Goal: Task Accomplishment & Management: Use online tool/utility

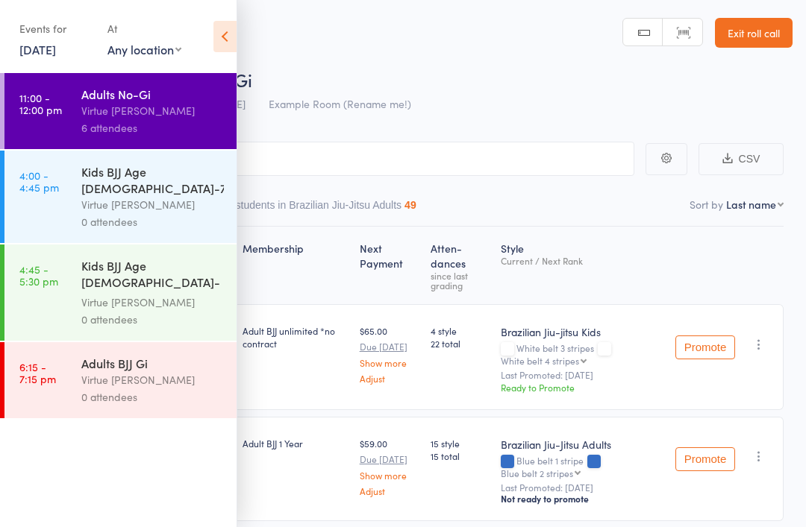
click at [175, 198] on div "Virtue [PERSON_NAME]" at bounding box center [152, 204] width 142 height 17
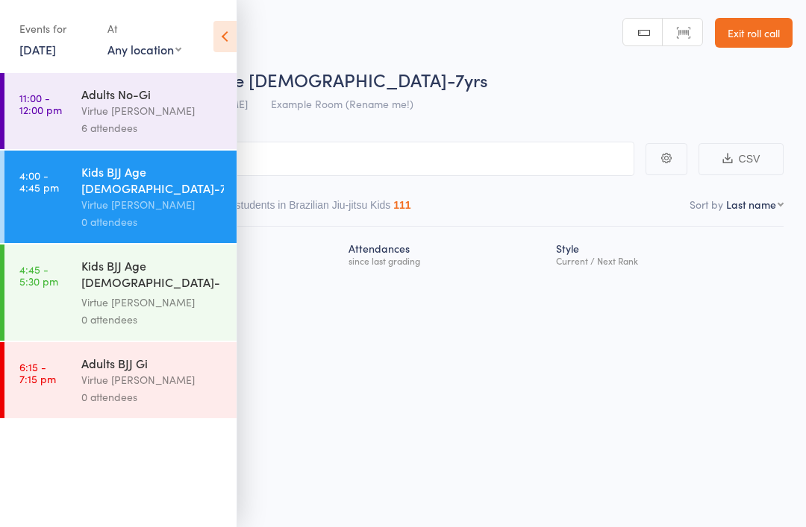
click at [227, 34] on icon at bounding box center [224, 36] width 23 height 31
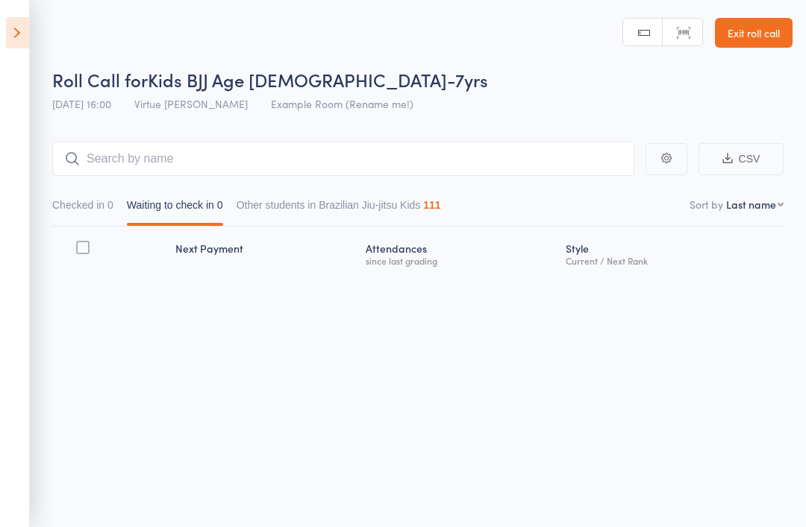
click at [756, 37] on link "Exit roll call" at bounding box center [754, 33] width 78 height 30
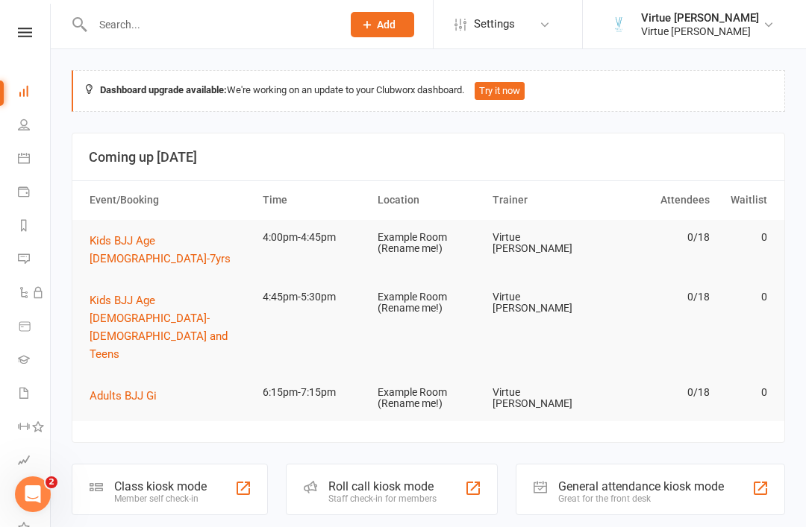
click at [20, 131] on link "People" at bounding box center [35, 127] width 34 height 34
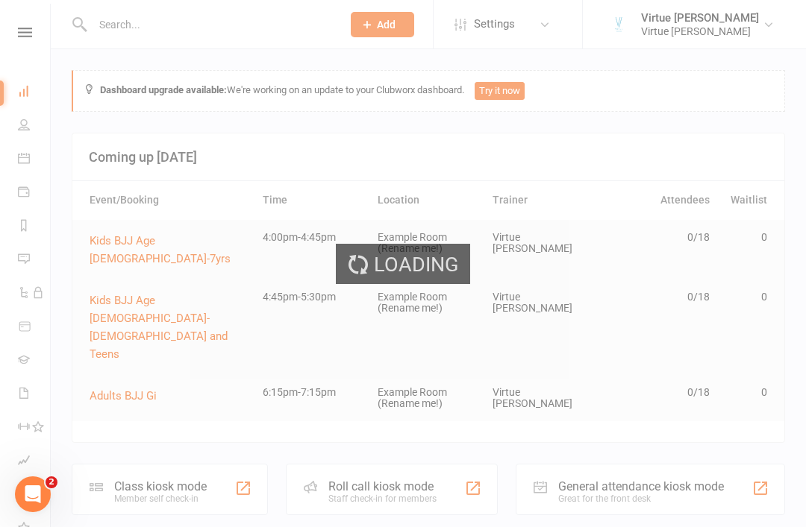
select select "100"
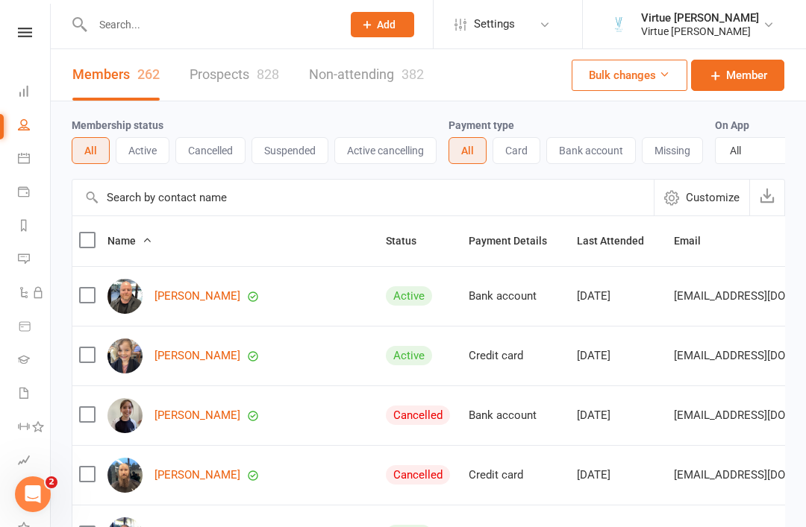
click at [216, 157] on button "Cancelled" at bounding box center [210, 150] width 70 height 27
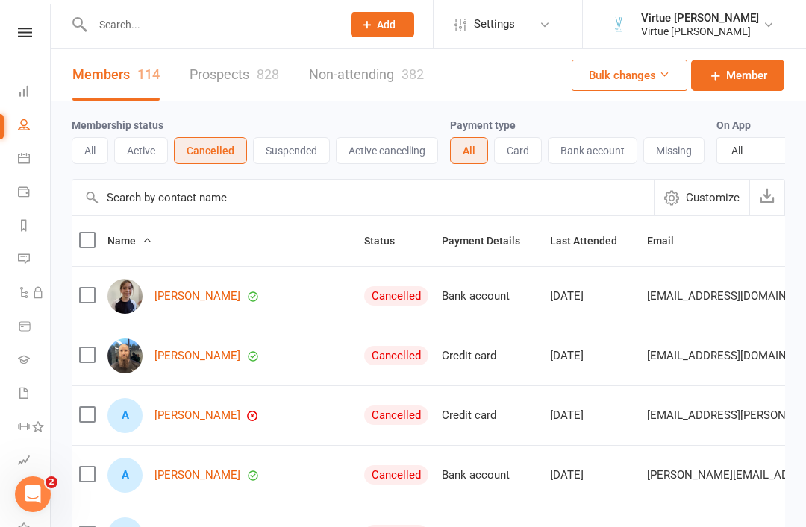
click at [224, 206] on input "text" at bounding box center [362, 198] width 581 height 36
click at [395, 206] on input "text" at bounding box center [362, 198] width 581 height 36
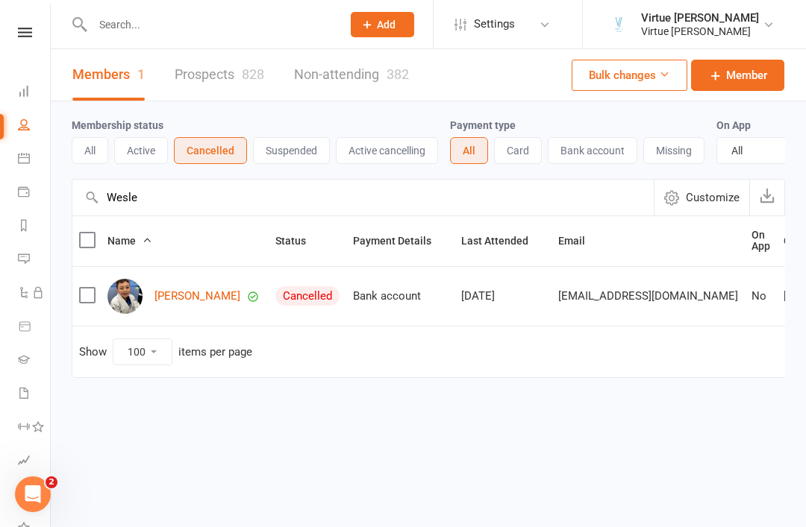
type input "Wesle"
click at [207, 293] on link "Wesley Flegeltaub" at bounding box center [197, 296] width 86 height 13
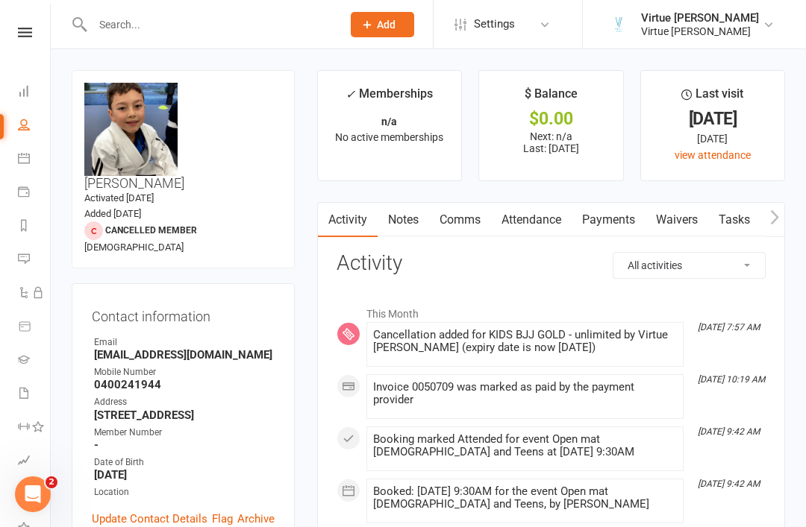
click at [26, 31] on icon at bounding box center [25, 33] width 14 height 10
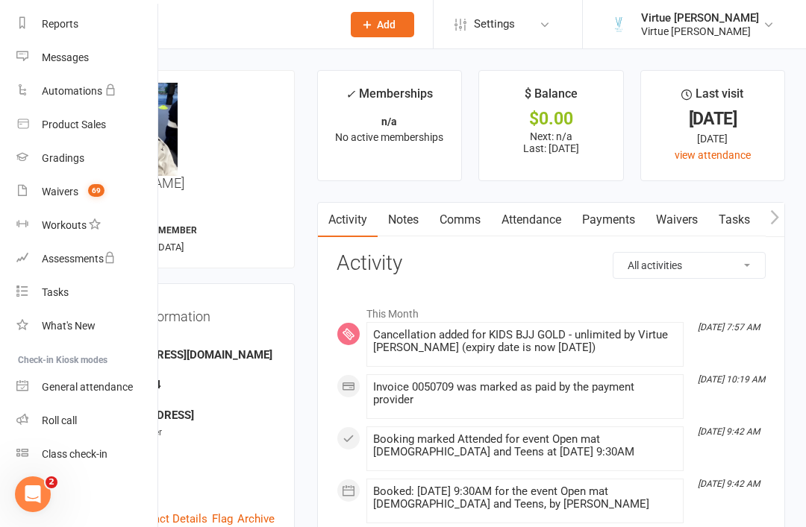
scroll to position [190, 1]
click at [61, 424] on div "Roll call" at bounding box center [59, 421] width 35 height 12
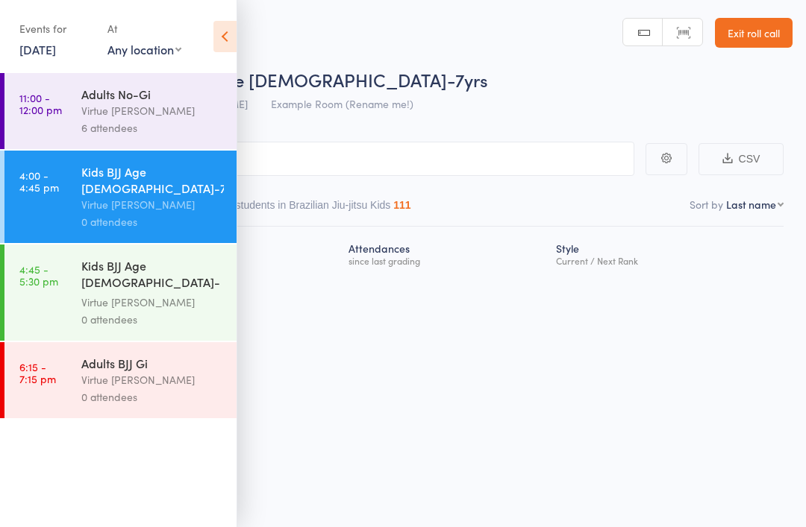
click at [224, 40] on icon at bounding box center [224, 36] width 23 height 31
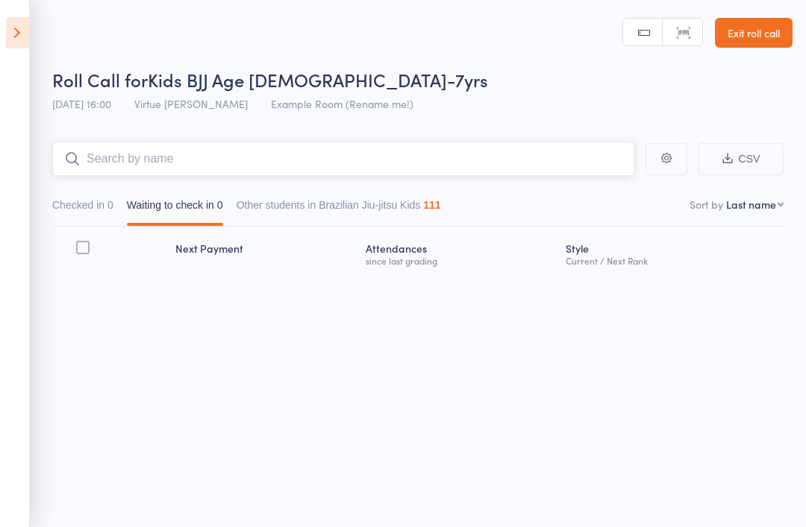
click at [157, 163] on input "search" at bounding box center [343, 159] width 582 height 34
click at [428, 168] on input "search" at bounding box center [343, 159] width 582 height 34
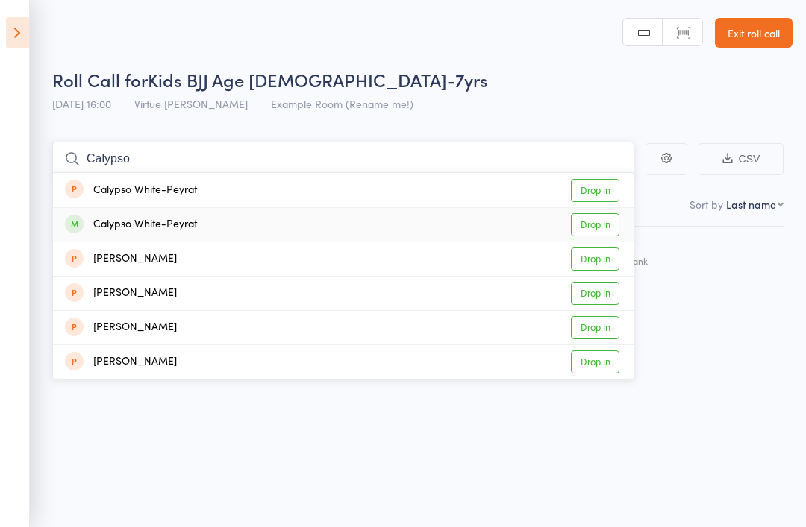
type input "Calypso"
click at [610, 230] on link "Drop in" at bounding box center [595, 224] width 48 height 23
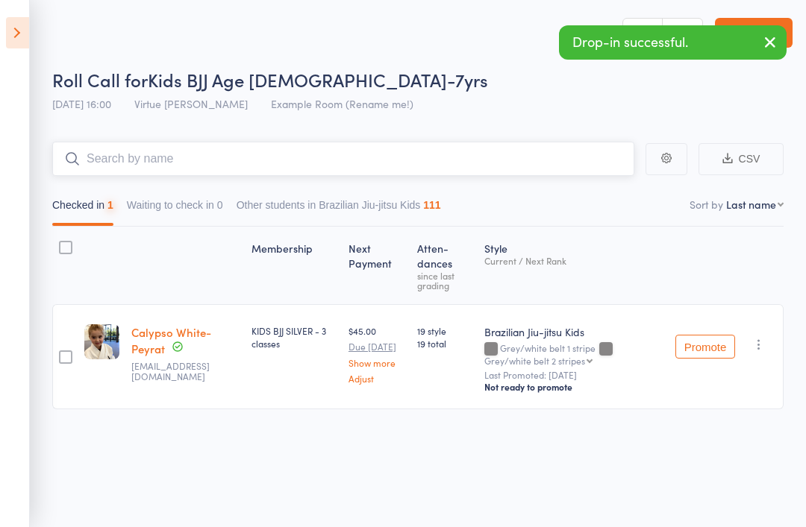
click at [500, 174] on input "search" at bounding box center [343, 159] width 582 height 34
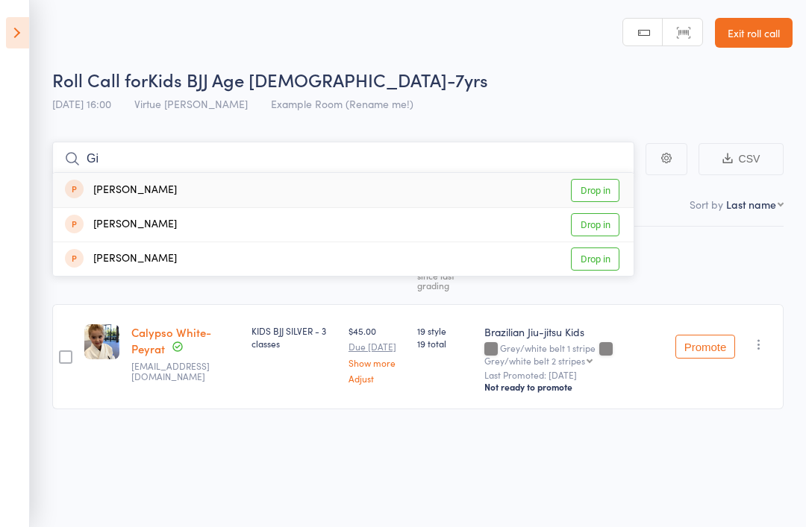
click at [389, 168] on input "Gi" at bounding box center [343, 159] width 582 height 34
type input "Giz"
click at [606, 233] on link "Drop in" at bounding box center [595, 224] width 48 height 23
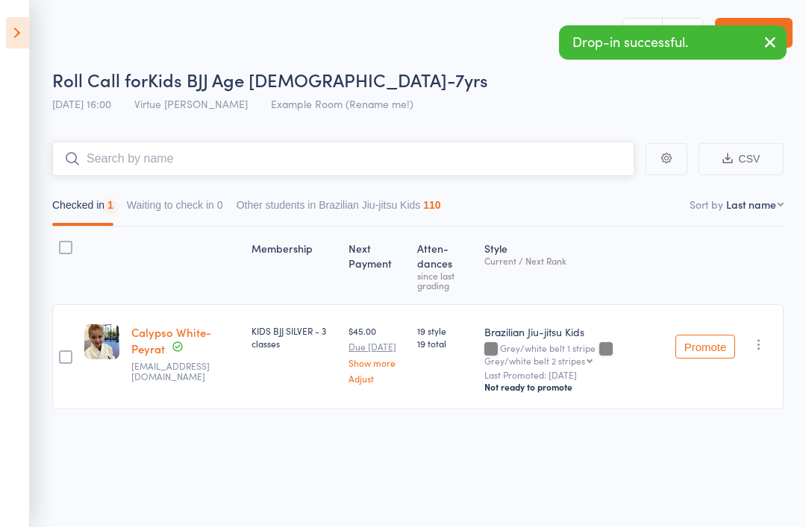
click at [443, 151] on input "search" at bounding box center [343, 159] width 582 height 34
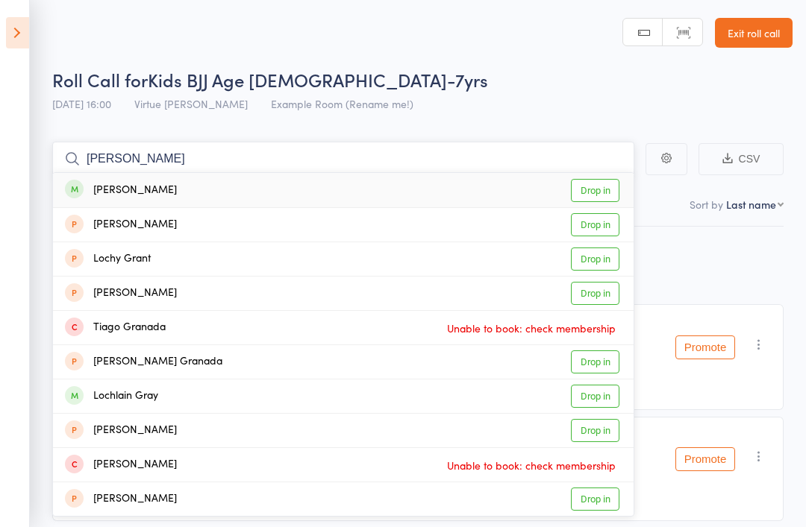
type input "Gracie"
click at [604, 193] on link "Drop in" at bounding box center [595, 190] width 48 height 23
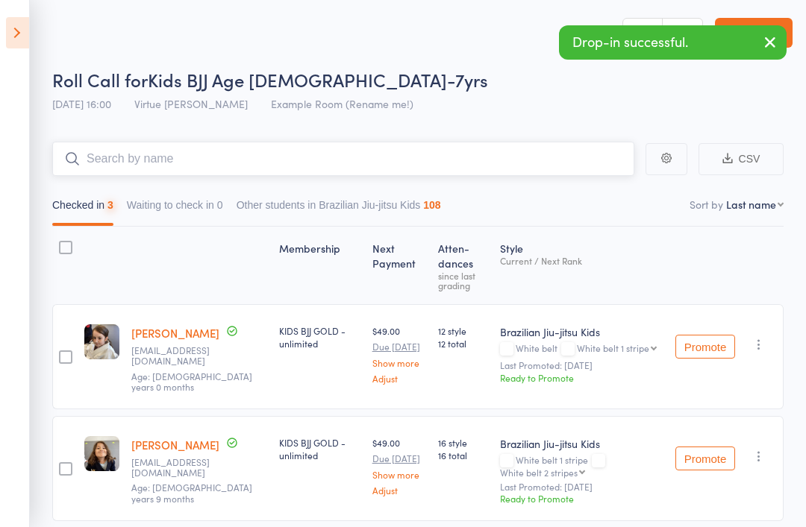
click at [494, 167] on input "search" at bounding box center [343, 159] width 582 height 34
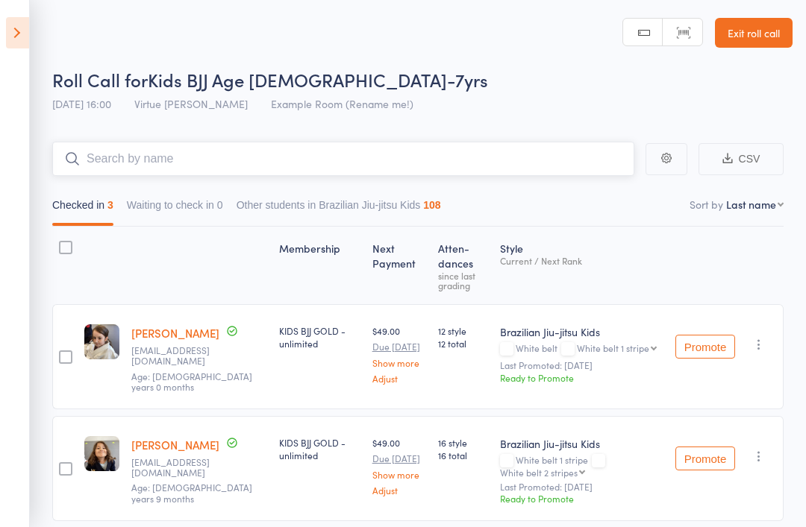
click at [471, 147] on input "search" at bounding box center [343, 159] width 582 height 34
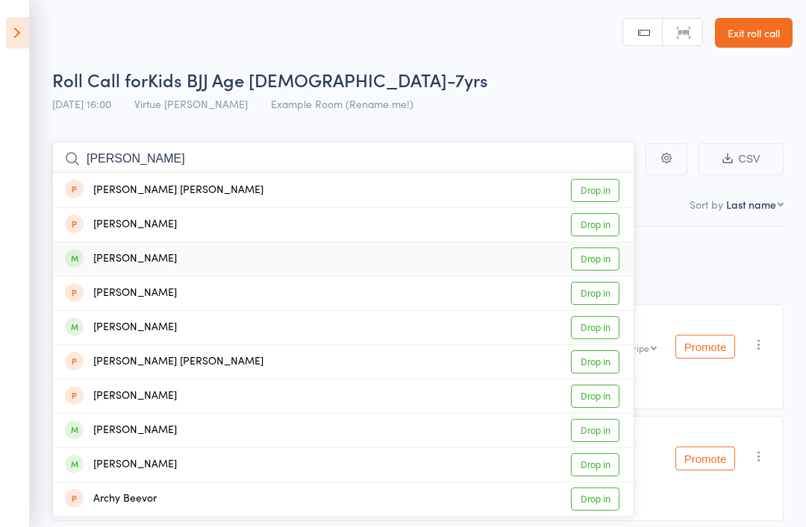
type input "Archer"
click at [605, 264] on link "Drop in" at bounding box center [595, 259] width 48 height 23
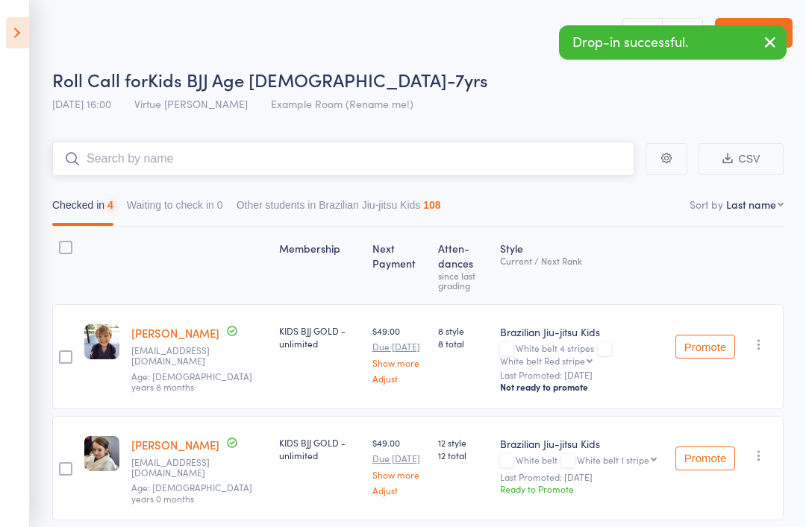
click at [560, 169] on input "search" at bounding box center [343, 159] width 582 height 34
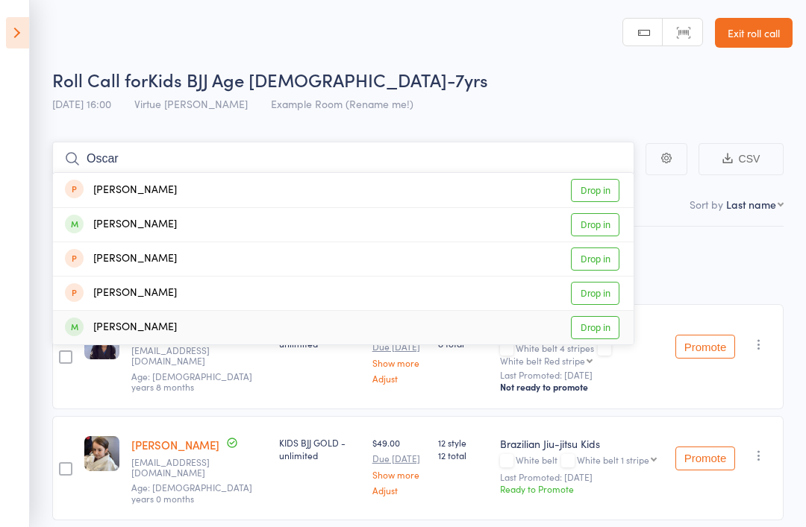
type input "Oscar"
click at [600, 330] on link "Drop in" at bounding box center [595, 327] width 48 height 23
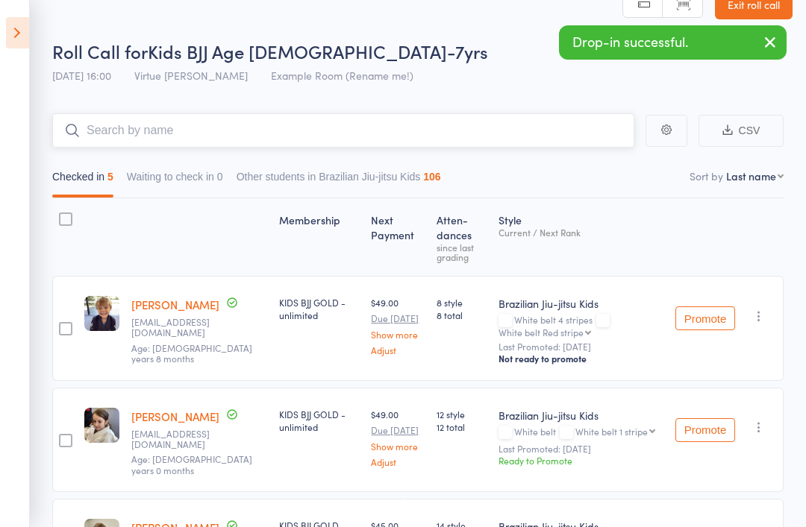
scroll to position [43, 0]
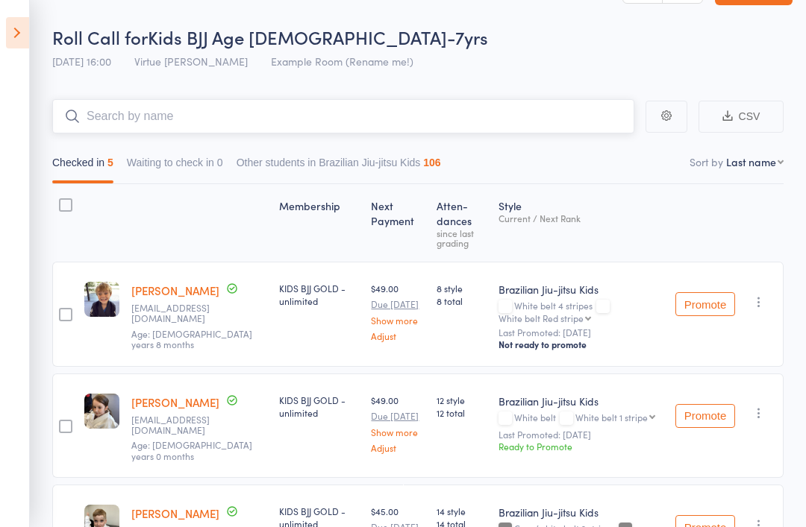
click at [466, 119] on input "search" at bounding box center [343, 116] width 582 height 34
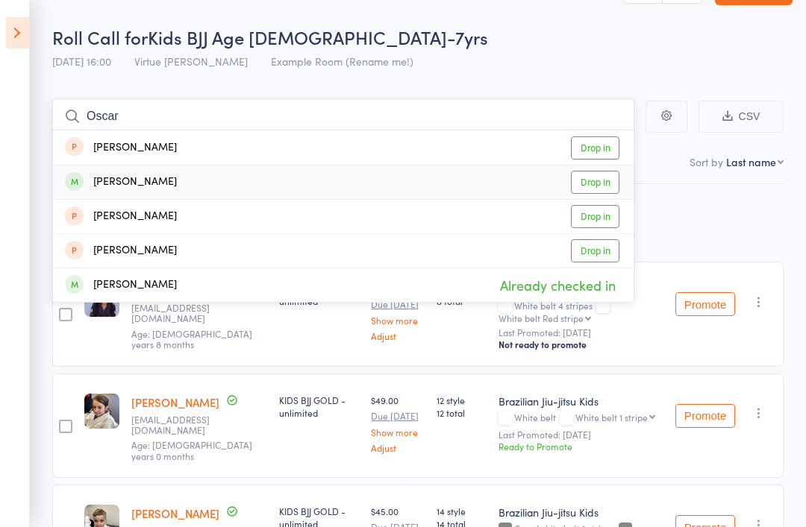
type input "Oscar"
click at [606, 183] on link "Drop in" at bounding box center [595, 182] width 48 height 23
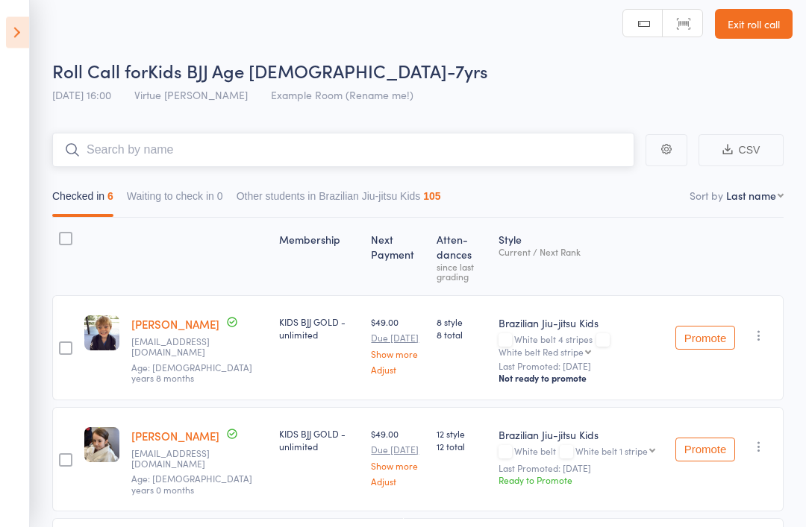
scroll to position [0, 0]
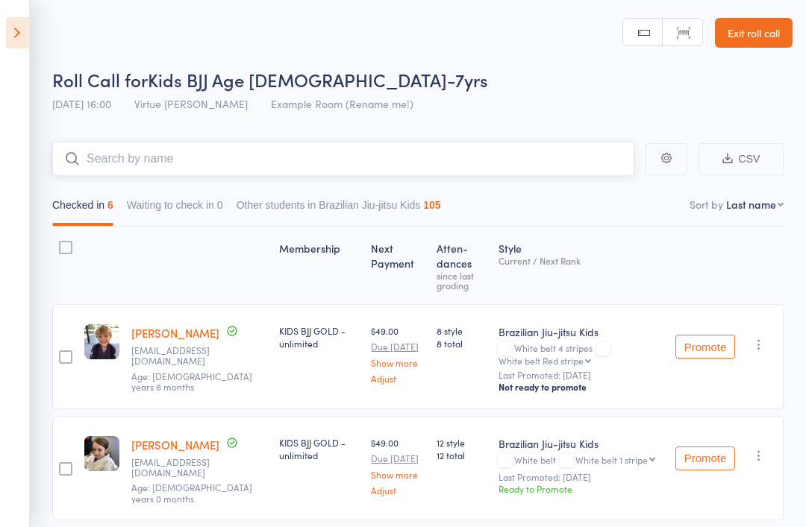
click at [134, 160] on input "search" at bounding box center [343, 159] width 582 height 34
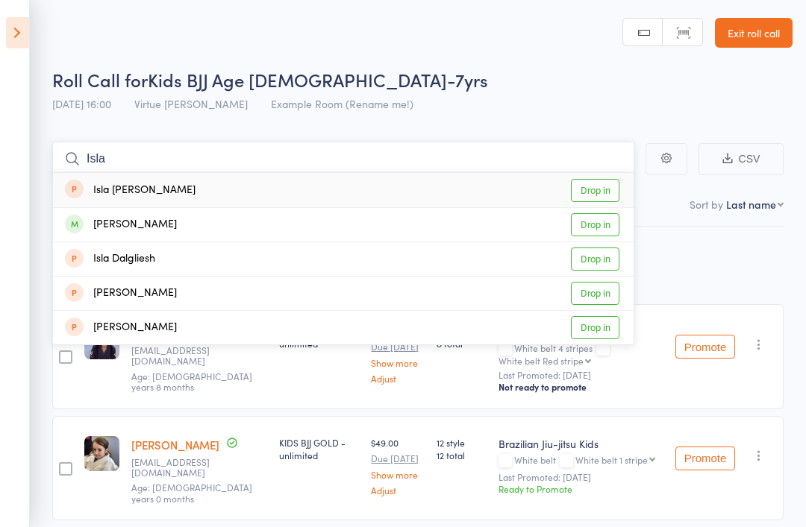
type input "Isla"
click at [101, 217] on div "Isla Kelly" at bounding box center [121, 224] width 112 height 17
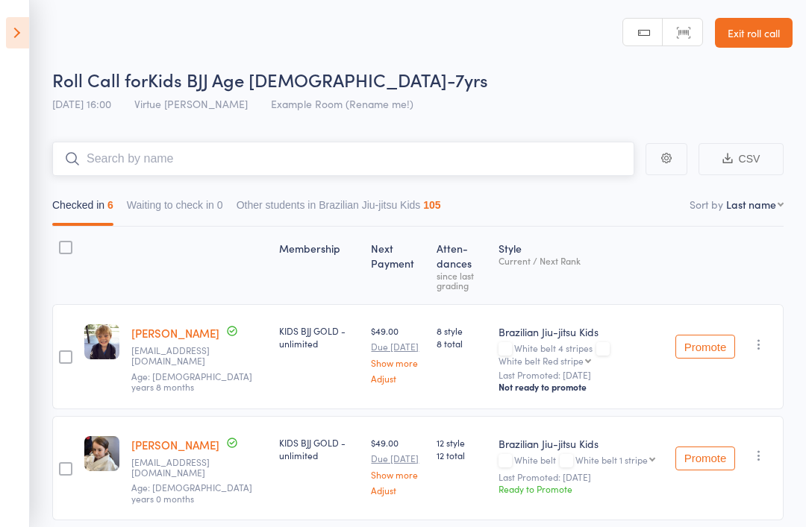
click at [126, 159] on input "search" at bounding box center [343, 159] width 582 height 34
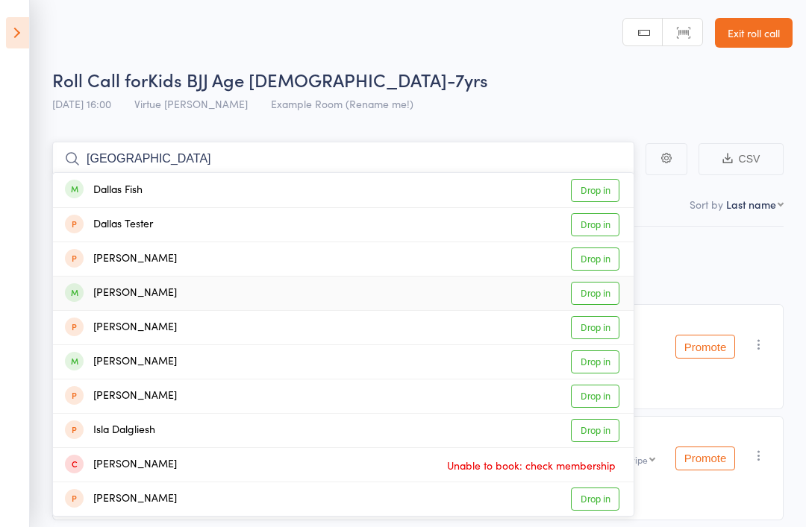
type input "Dallas"
click at [136, 290] on div "Dallas Huntley" at bounding box center [121, 293] width 112 height 17
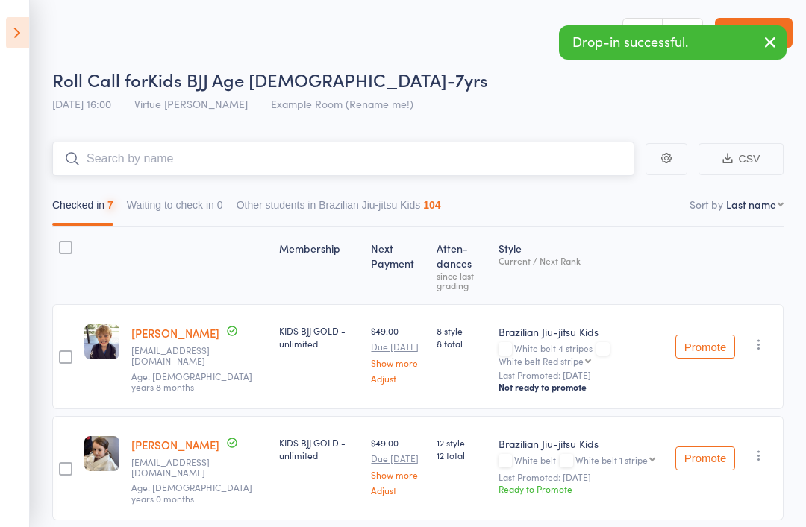
click at [113, 158] on input "search" at bounding box center [343, 159] width 582 height 34
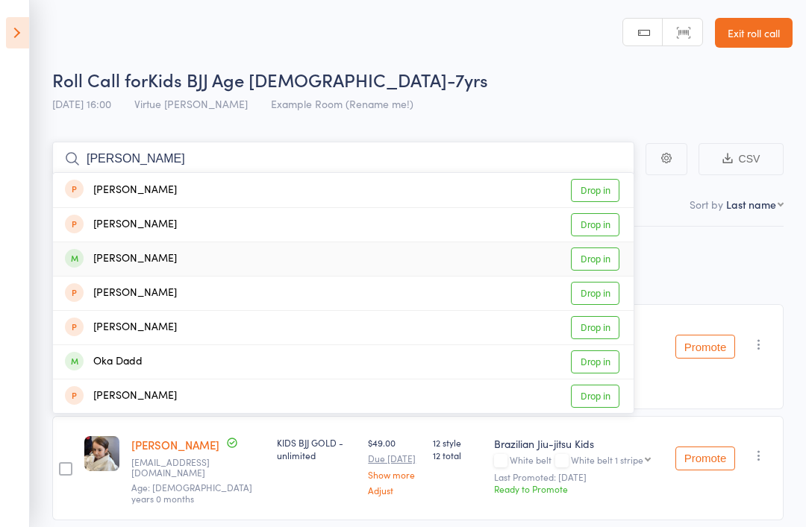
type input "Darcy"
click at [120, 262] on div "Darcy Manthey" at bounding box center [121, 259] width 112 height 17
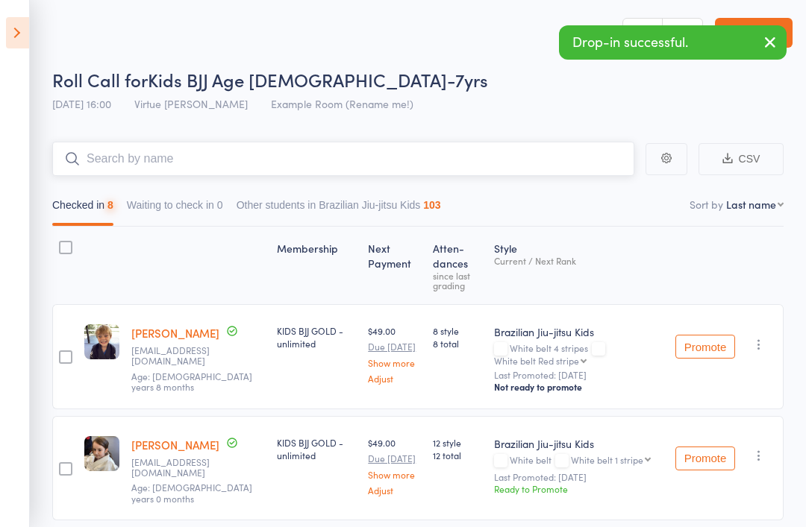
click at [131, 165] on input "search" at bounding box center [343, 159] width 582 height 34
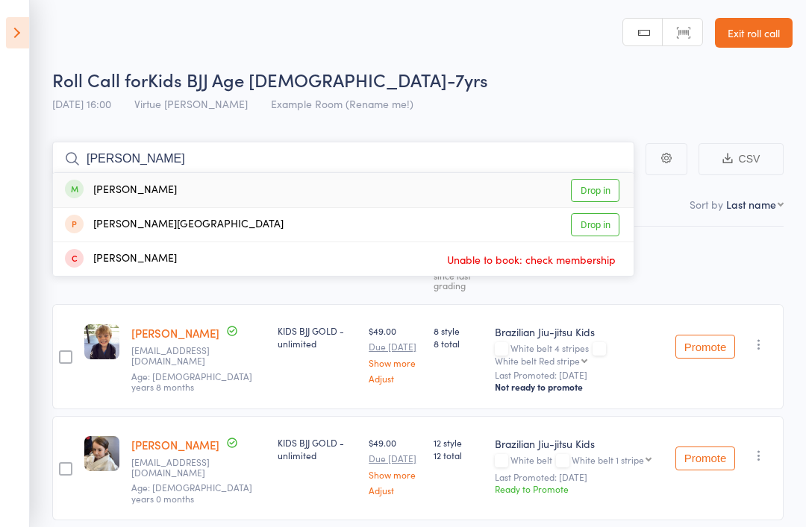
type input "Aida"
click at [114, 187] on div "Aida Gohl" at bounding box center [121, 190] width 112 height 17
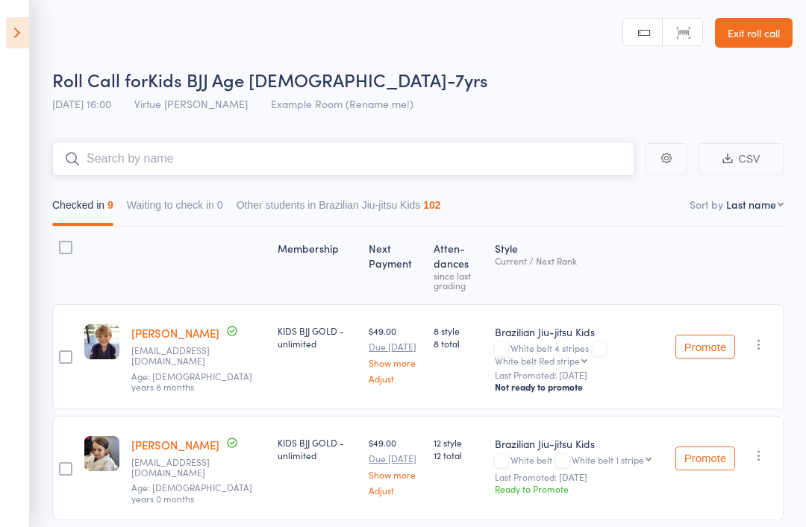
click at [120, 157] on input "search" at bounding box center [343, 159] width 582 height 34
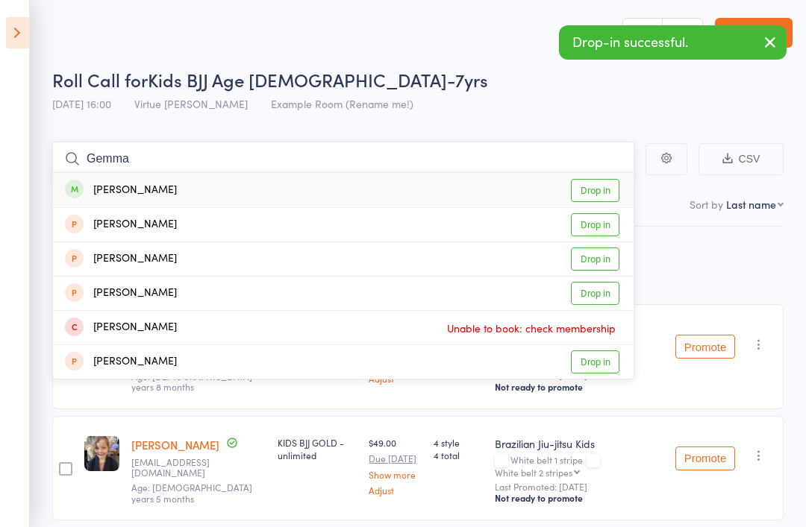
type input "Gemma"
click at [110, 182] on div "Gemma Gohl" at bounding box center [121, 190] width 112 height 17
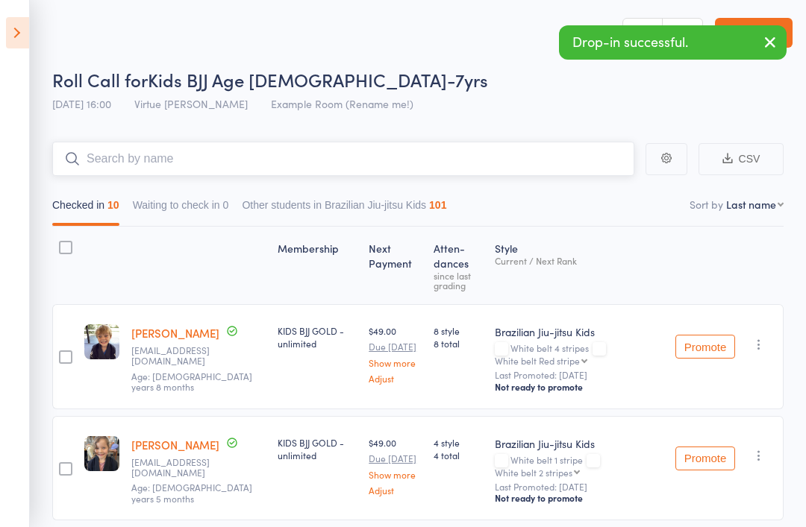
click at [132, 160] on input "search" at bounding box center [343, 159] width 582 height 34
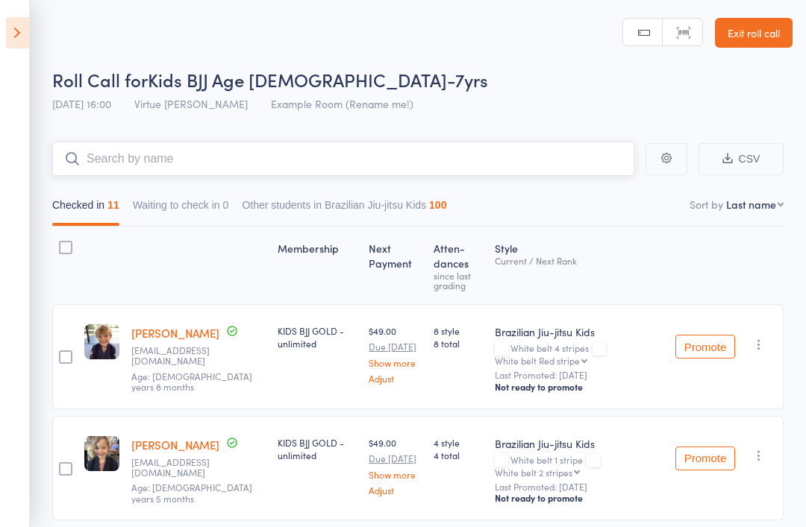
click at [572, 144] on input "search" at bounding box center [343, 159] width 582 height 34
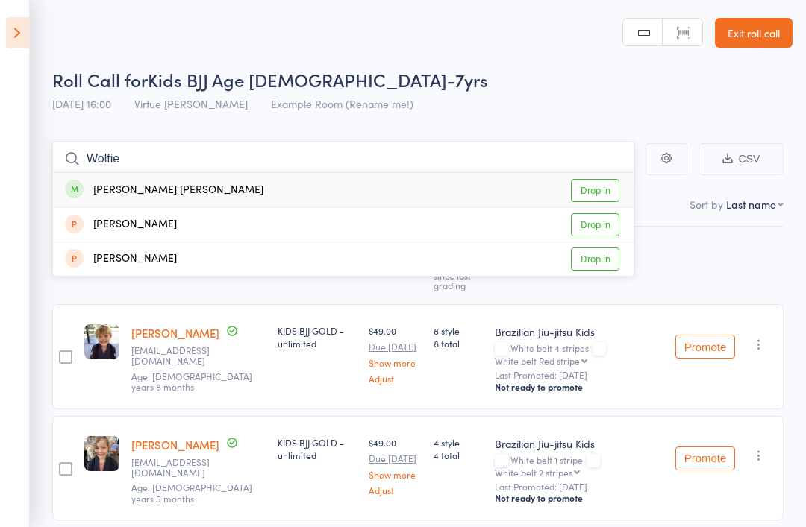
type input "Wolfie"
click at [104, 189] on div "Wolf Fowler" at bounding box center [164, 190] width 198 height 17
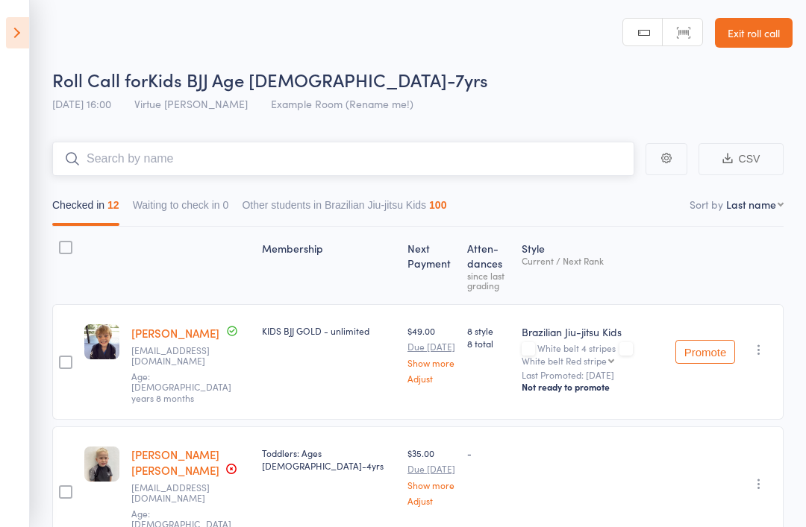
click at [405, 172] on input "search" at bounding box center [343, 159] width 582 height 34
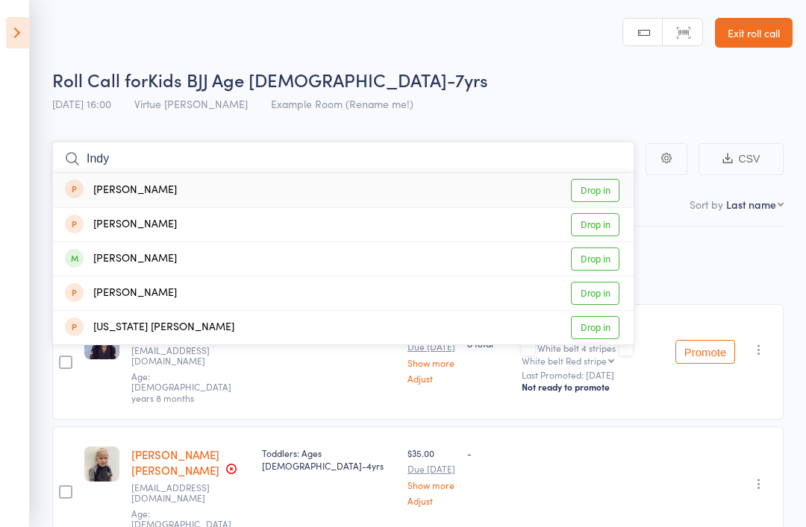
type input "Indy"
click at [591, 263] on link "Drop in" at bounding box center [595, 259] width 48 height 23
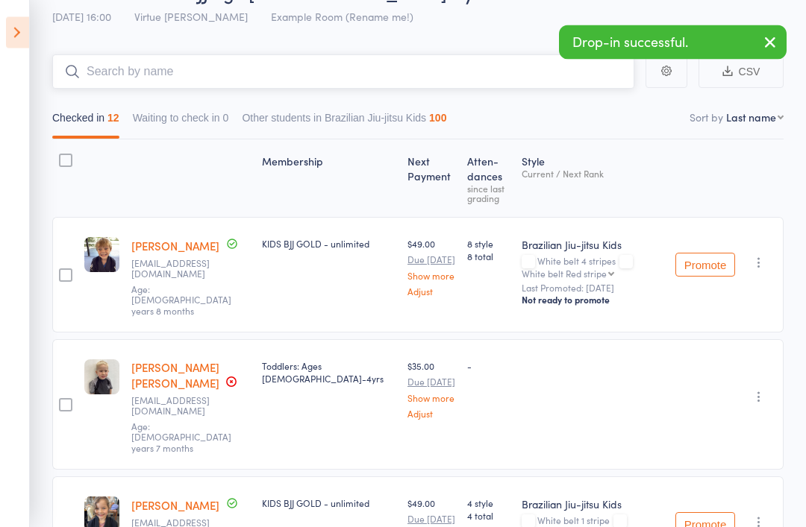
scroll to position [87, 0]
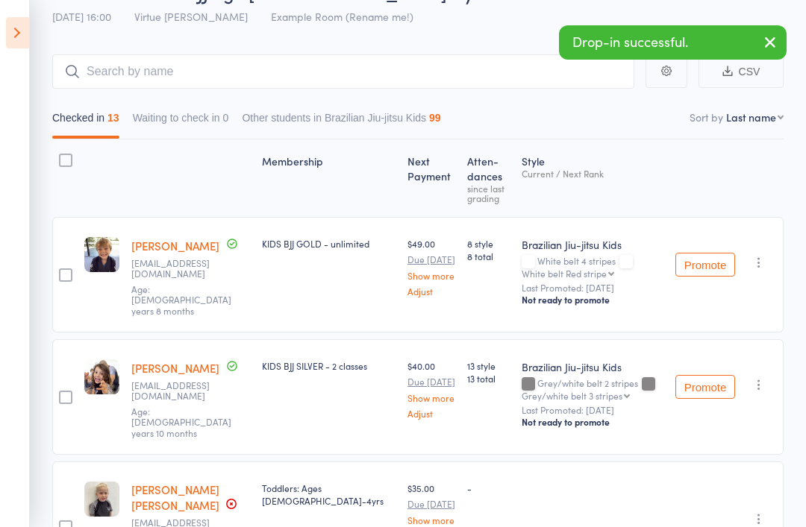
click at [763, 377] on icon "button" at bounding box center [758, 384] width 15 height 15
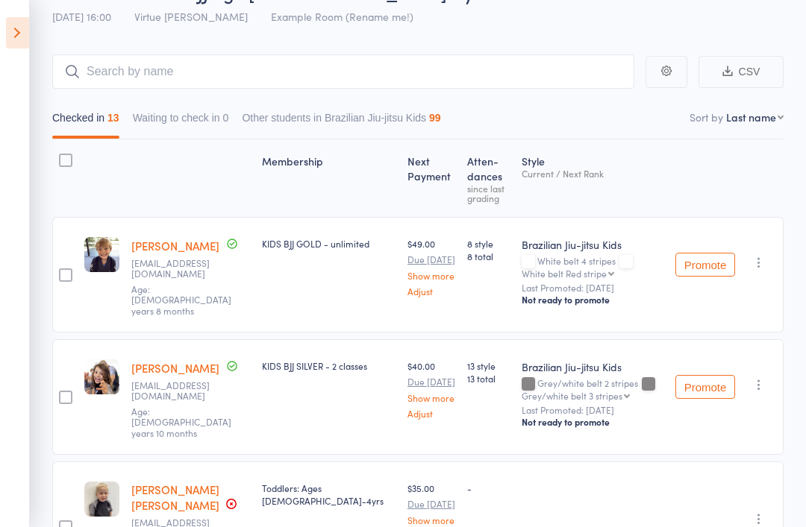
click at [761, 512] on icon "button" at bounding box center [758, 519] width 15 height 15
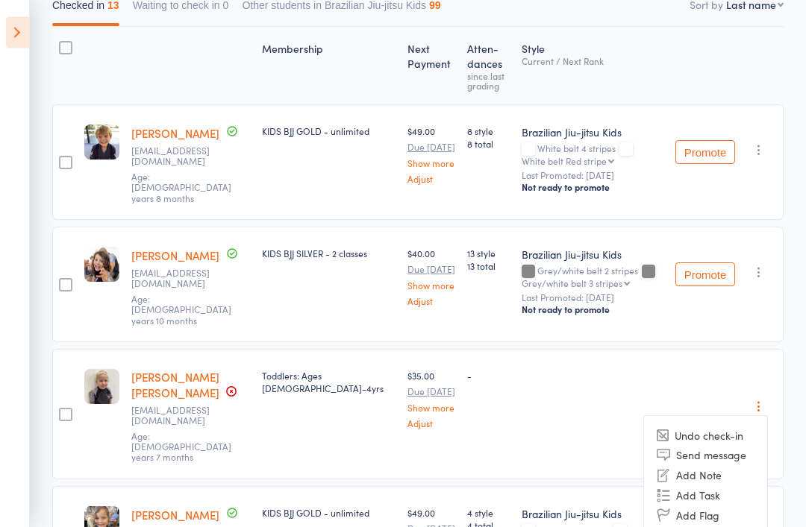
scroll to position [213, 0]
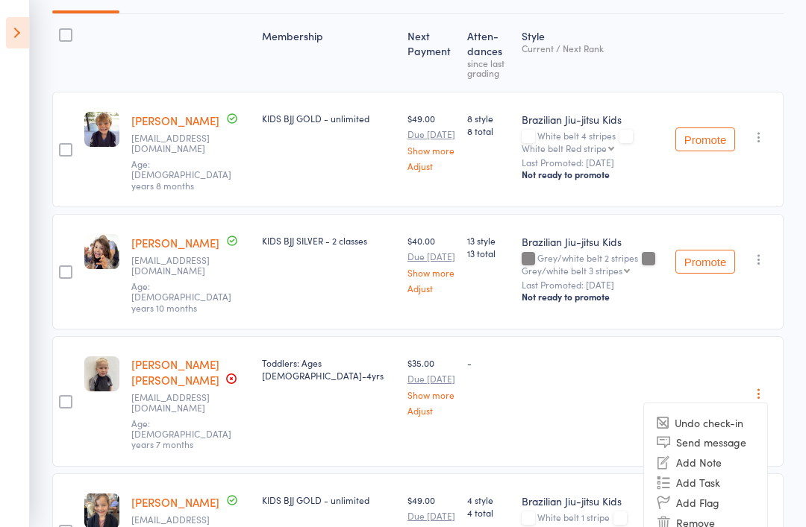
click at [709, 513] on li "Remove" at bounding box center [705, 523] width 123 height 20
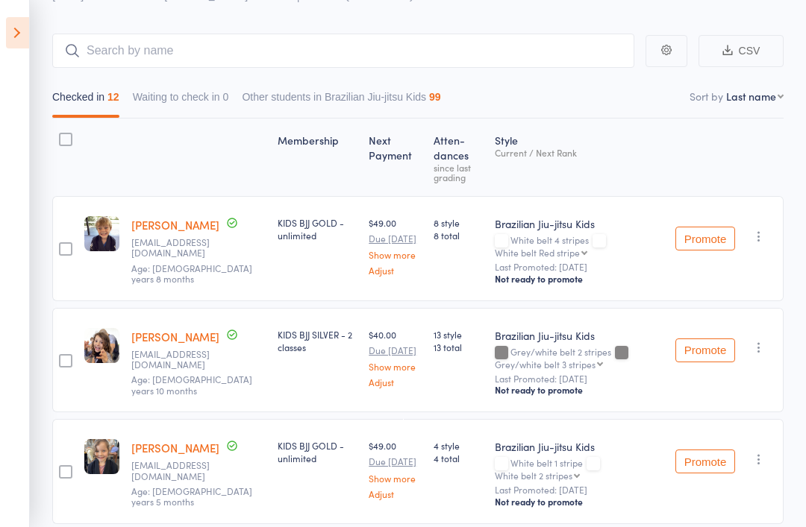
scroll to position [0, 0]
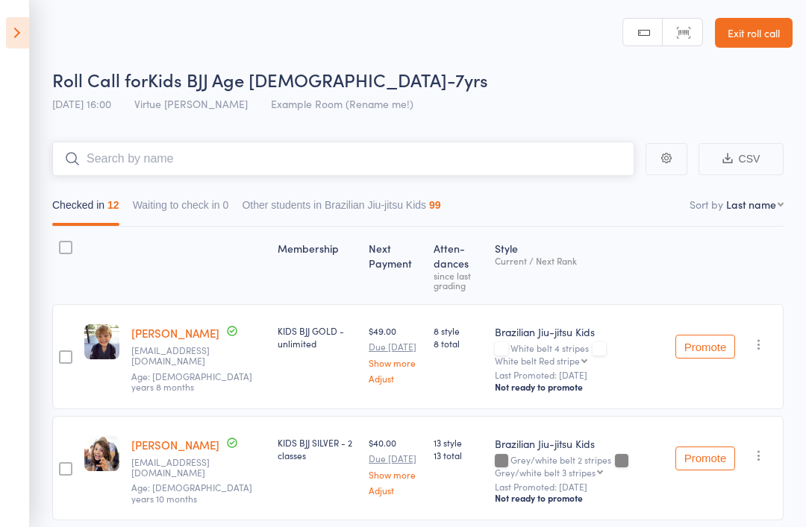
click at [525, 158] on input "search" at bounding box center [343, 159] width 582 height 34
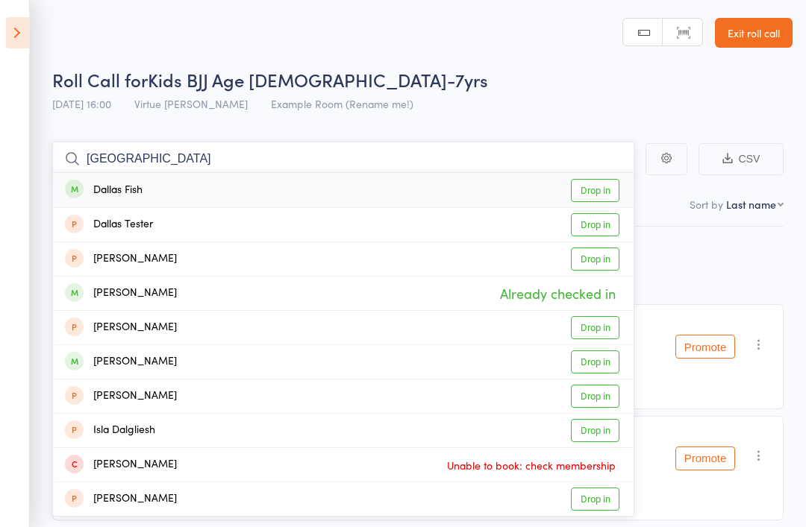
click at [479, 157] on input "Dallas" at bounding box center [343, 159] width 582 height 34
type input "D"
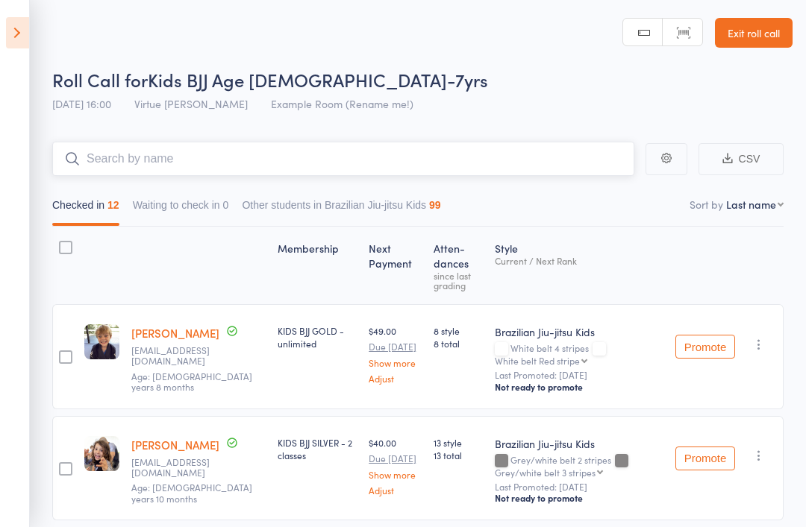
click at [529, 166] on input "search" at bounding box center [343, 159] width 582 height 34
click at [471, 153] on input "search" at bounding box center [343, 159] width 582 height 34
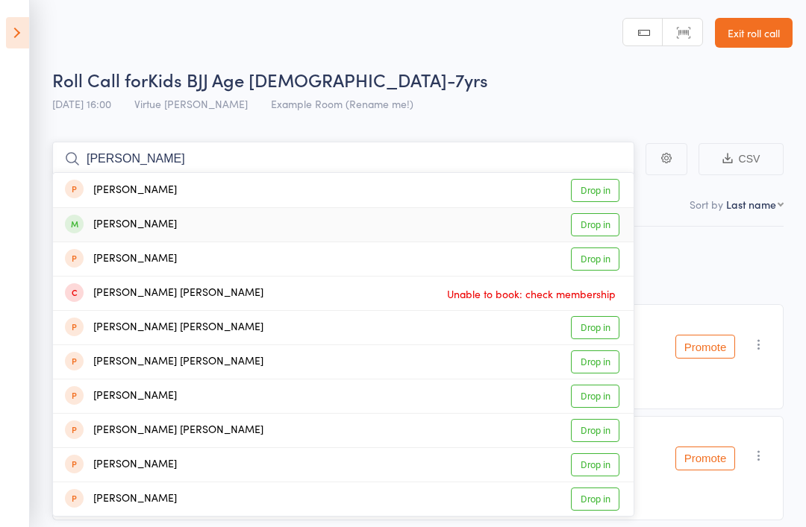
type input "Marlow"
click at [609, 222] on link "Drop in" at bounding box center [595, 224] width 48 height 23
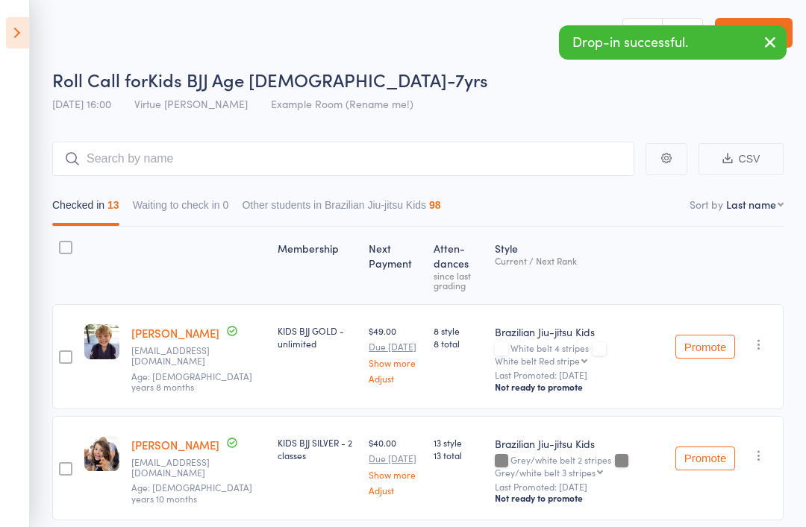
click at [762, 47] on icon "button" at bounding box center [770, 42] width 18 height 19
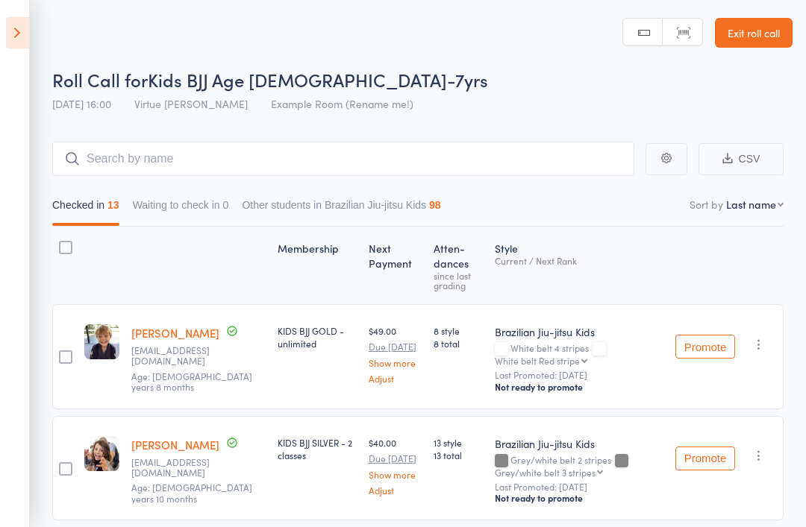
click at [764, 39] on link "Exit roll call" at bounding box center [754, 33] width 78 height 30
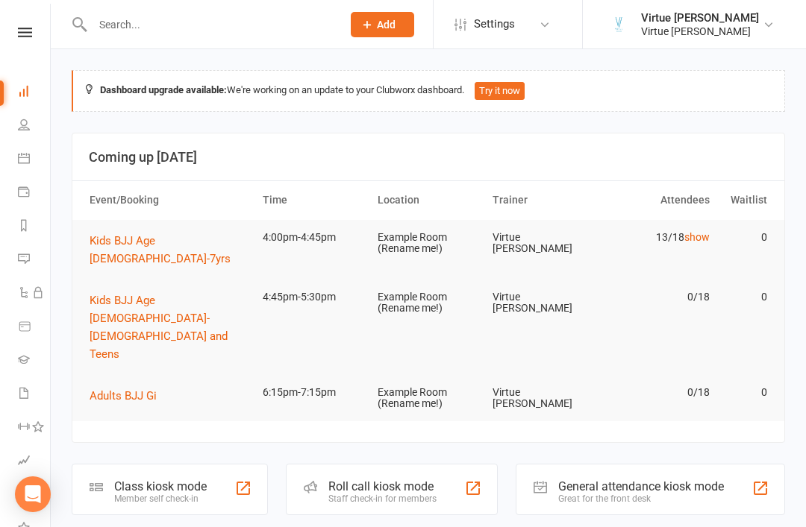
click at [32, 127] on link "People" at bounding box center [35, 127] width 34 height 34
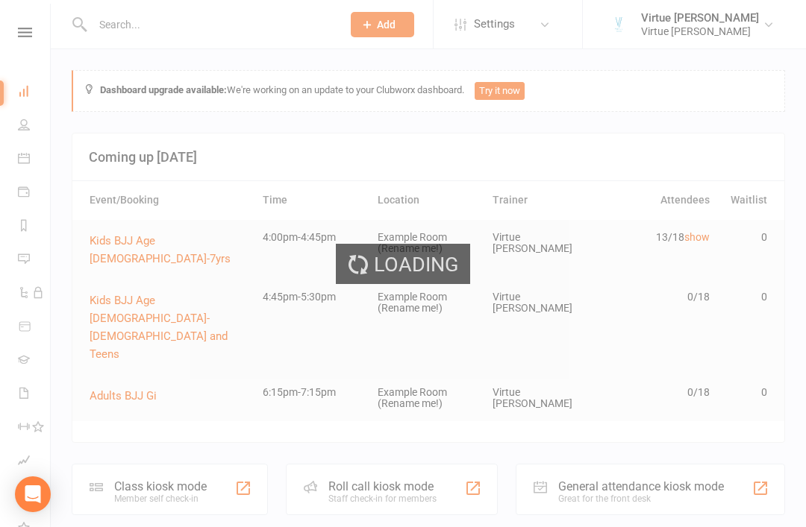
select select "100"
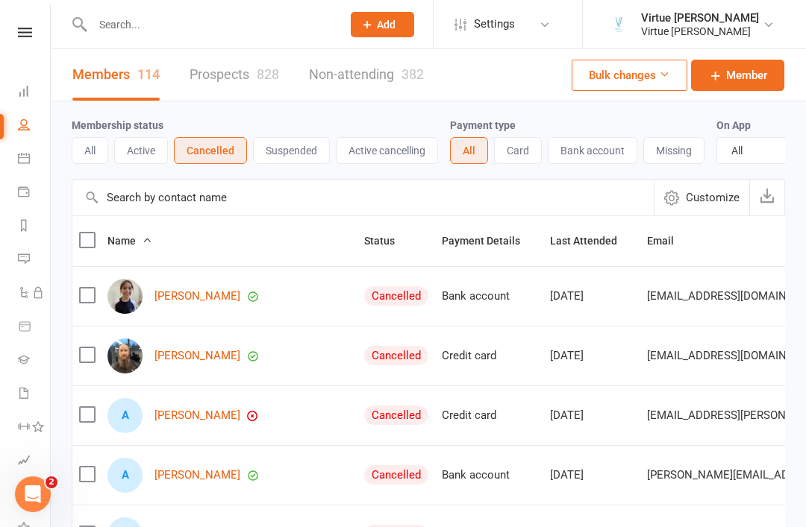
click at [227, 84] on link "Prospects 828" at bounding box center [234, 74] width 90 height 51
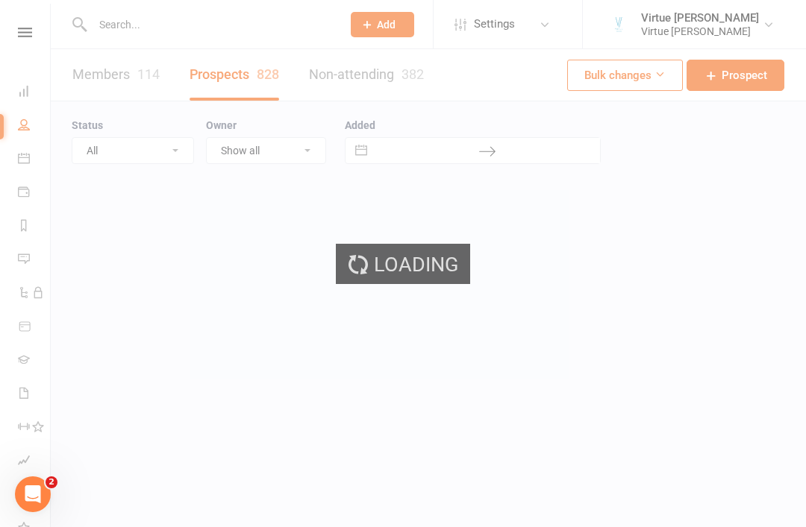
select select "100"
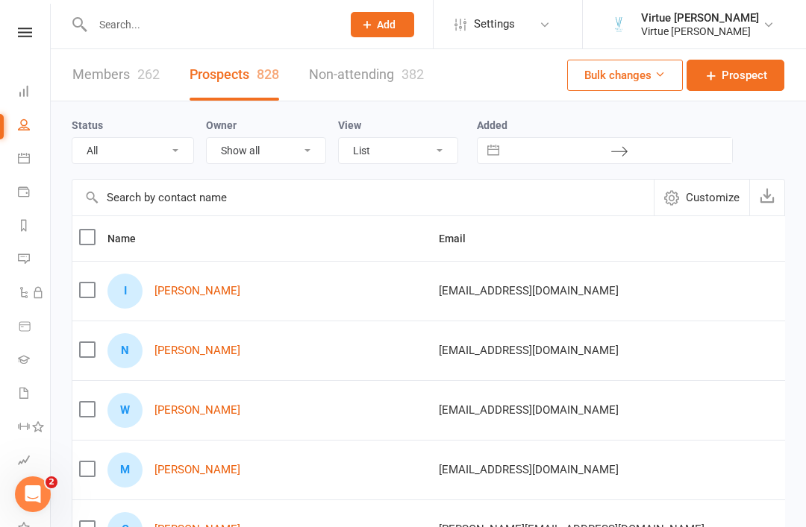
click at [27, 29] on icon at bounding box center [25, 33] width 14 height 10
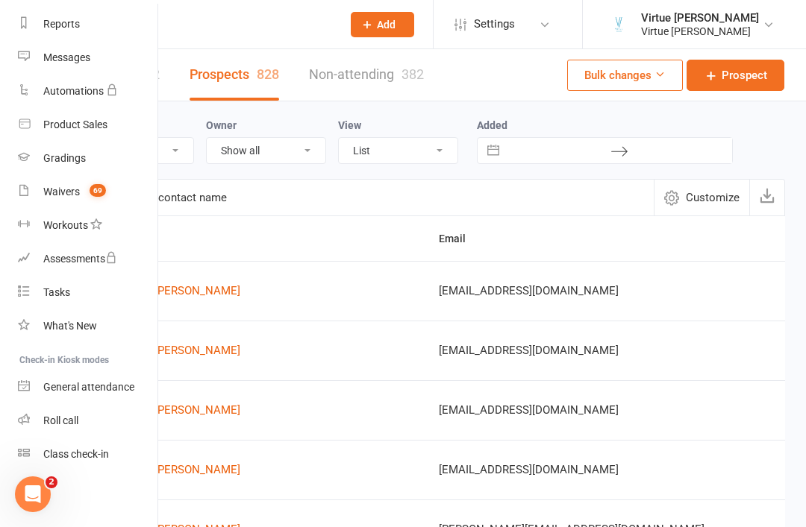
scroll to position [190, 0]
click at [83, 426] on link "Roll call" at bounding box center [88, 421] width 141 height 34
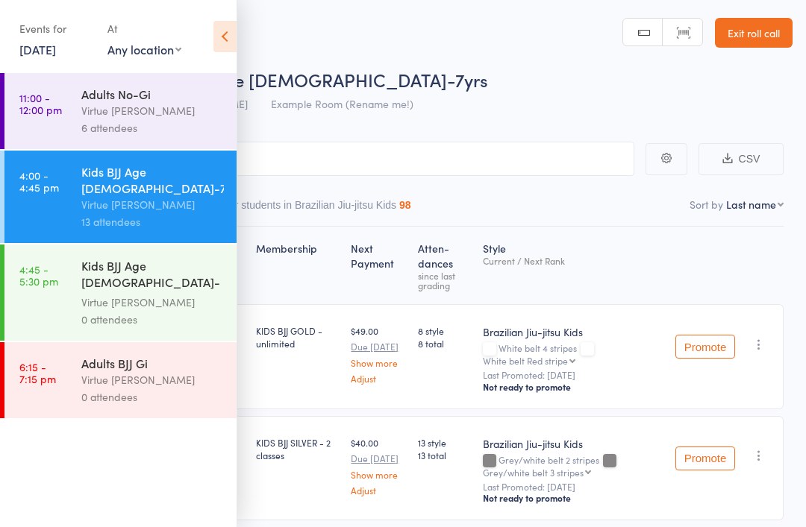
click at [235, 44] on icon at bounding box center [224, 36] width 23 height 31
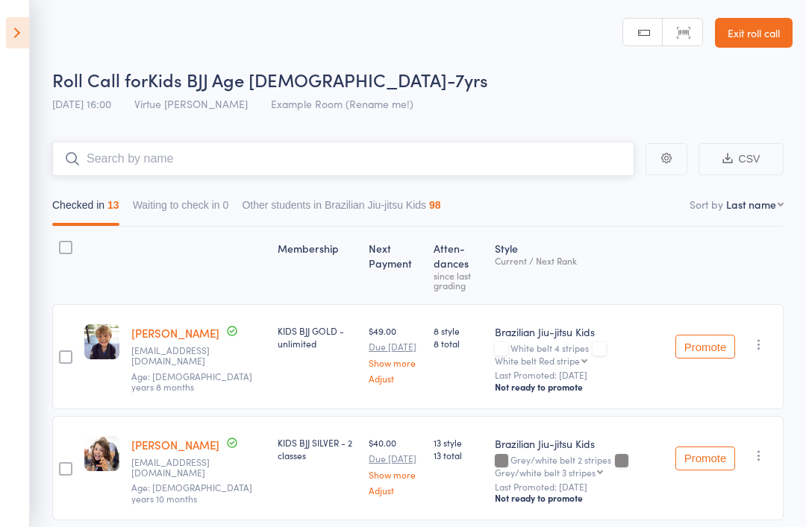
click at [280, 162] on input "search" at bounding box center [343, 159] width 582 height 34
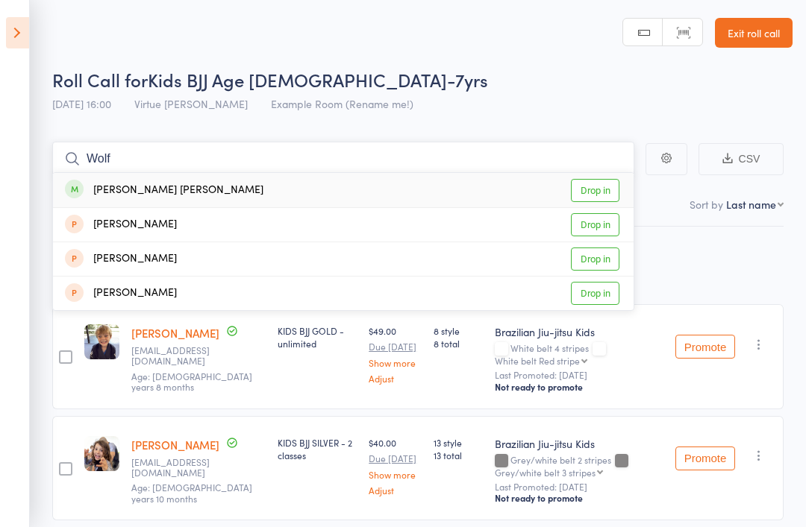
type input "Wolf"
click at [605, 221] on link "Drop in" at bounding box center [595, 224] width 48 height 23
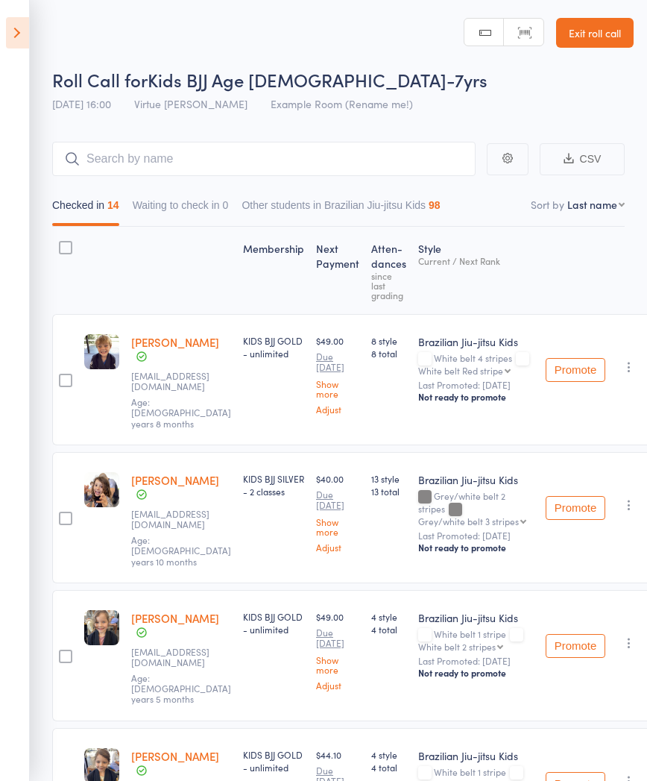
click at [106, 527] on html "Drop-in successful. Roll Call for Kids BJJ Age 4-7yrs 13 Aug 16:00 Virtue BJJ L…" at bounding box center [323, 390] width 647 height 781
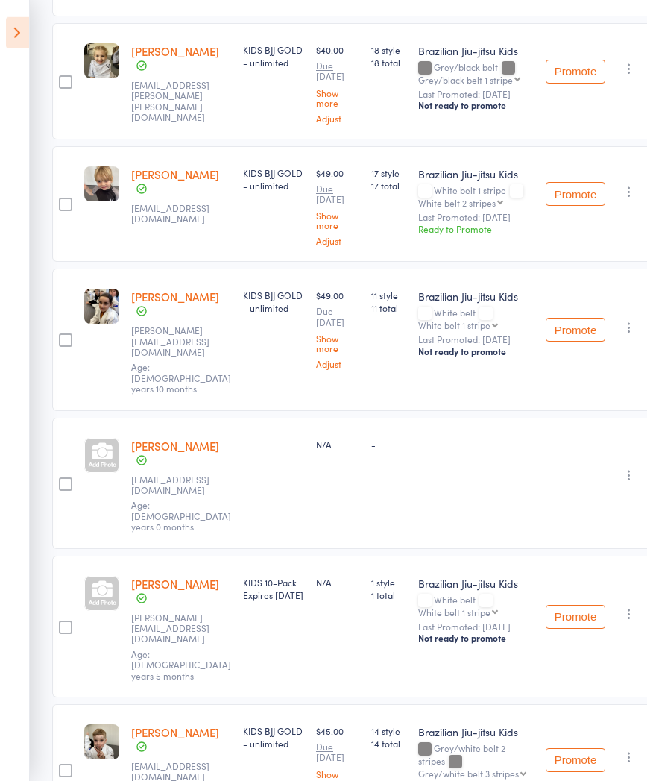
scroll to position [1118, 0]
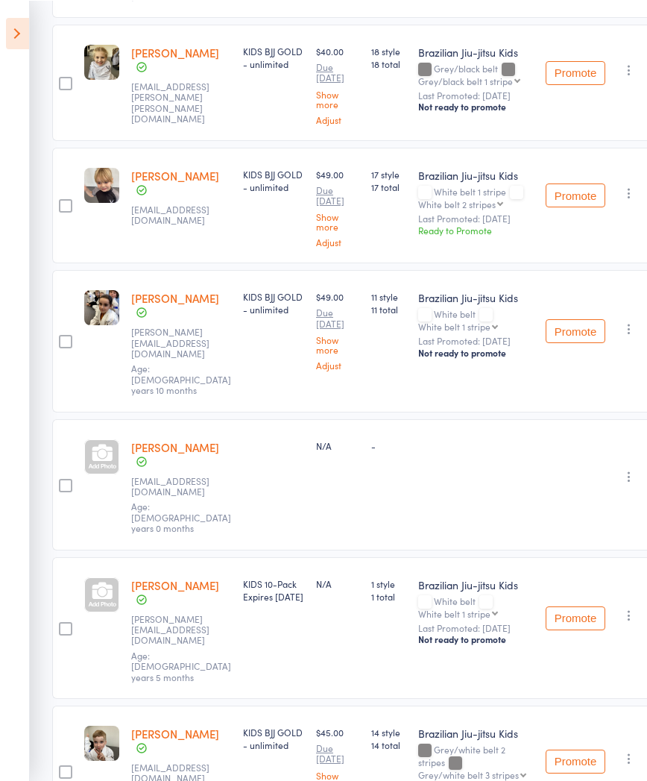
click at [106, 527] on div at bounding box center [101, 594] width 35 height 35
click at [110, 439] on div at bounding box center [101, 456] width 35 height 35
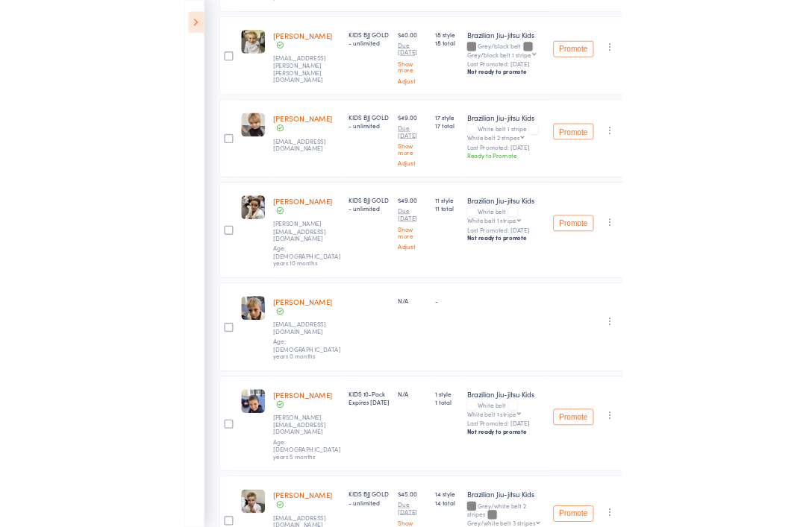
scroll to position [1080, 0]
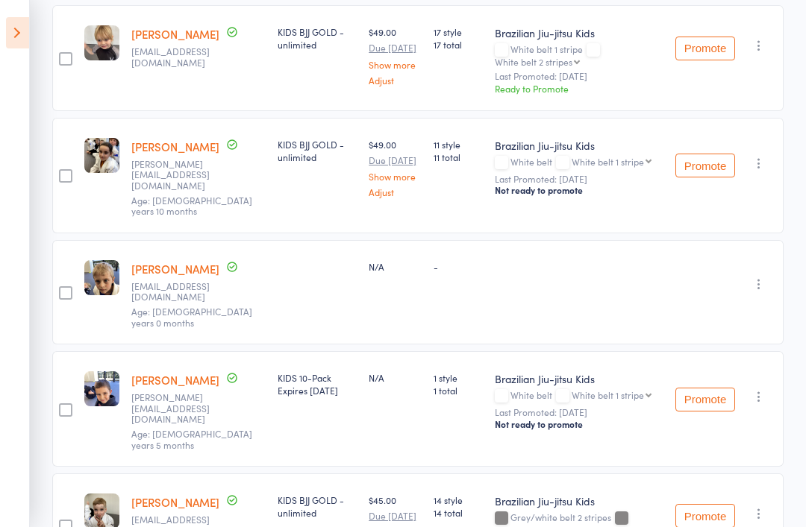
click at [163, 261] on link "[PERSON_NAME]" at bounding box center [175, 269] width 88 height 16
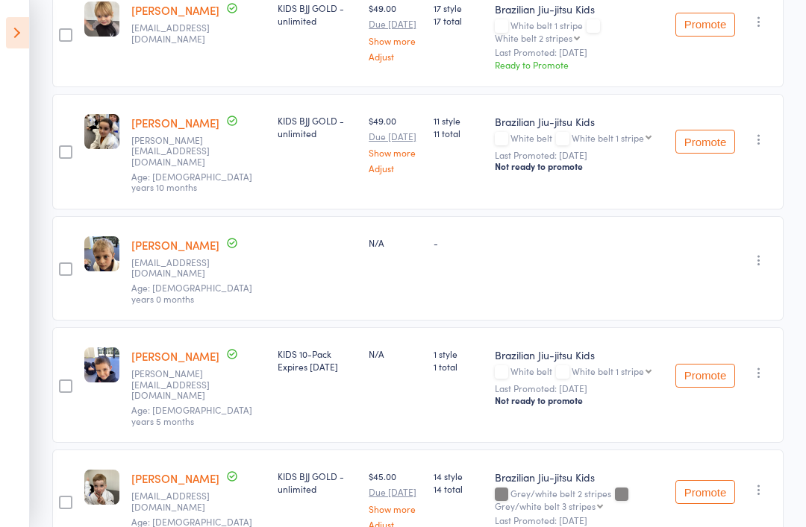
click at [166, 237] on link "[PERSON_NAME]" at bounding box center [175, 245] width 88 height 16
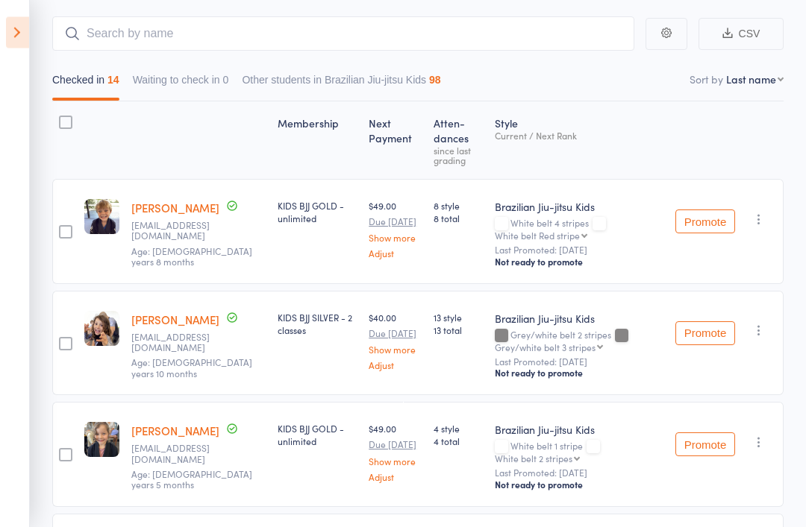
scroll to position [123, 0]
